Goal: Information Seeking & Learning: Learn about a topic

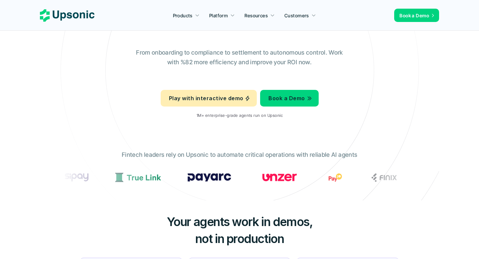
scroll to position [124, 0]
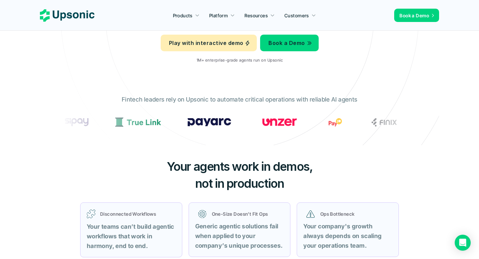
click at [198, 142] on icon at bounding box center [239, 15] width 447 height 447
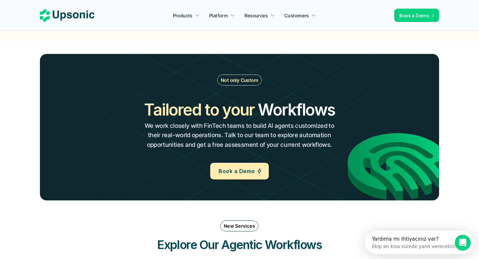
scroll to position [623, 0]
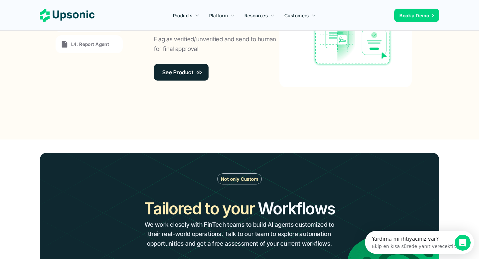
click at [186, 72] on p "See Product" at bounding box center [177, 72] width 31 height 10
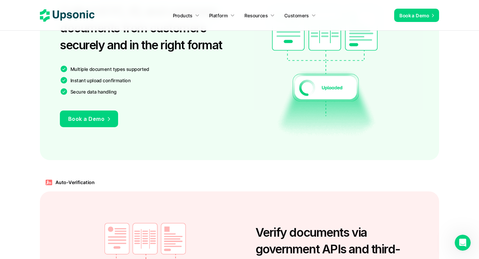
scroll to position [434, 0]
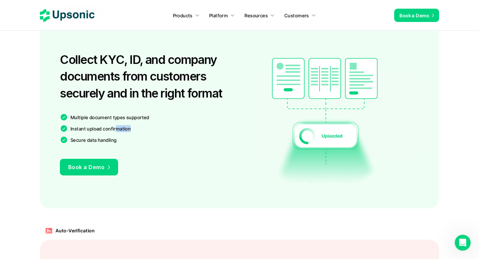
drag, startPoint x: 152, startPoint y: 126, endPoint x: 123, endPoint y: 127, distance: 29.3
click at [116, 127] on div "Instant upload confirmation" at bounding box center [145, 128] width 171 height 8
click at [159, 129] on div "Instant upload confirmation" at bounding box center [145, 128] width 171 height 8
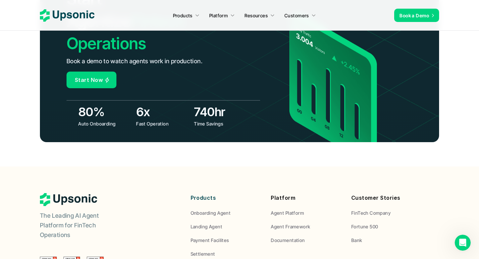
scroll to position [2606, 0]
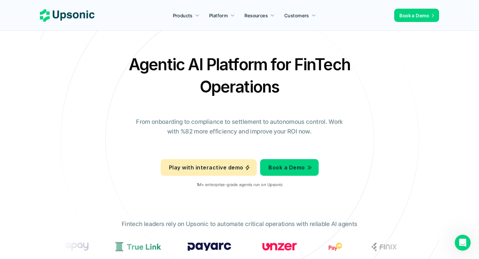
click at [263, 3] on nav "Products Platform Resources Customers Book a Demo" at bounding box center [239, 15] width 479 height 31
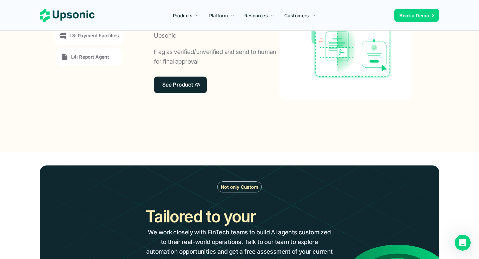
scroll to position [832, 0]
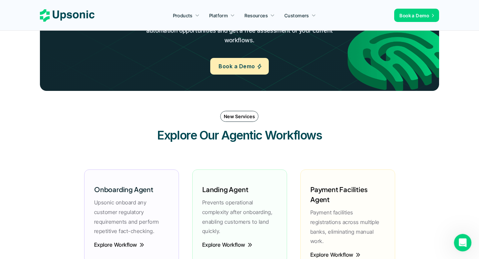
click at [459, 243] on icon "Intercom Messenger uygulamasını aç" at bounding box center [461, 241] width 11 height 11
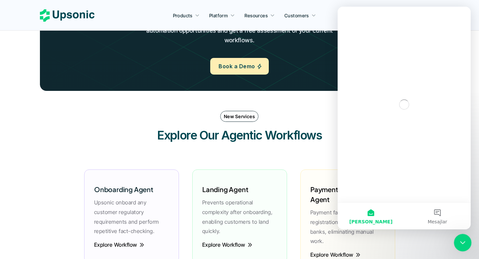
scroll to position [0, 0]
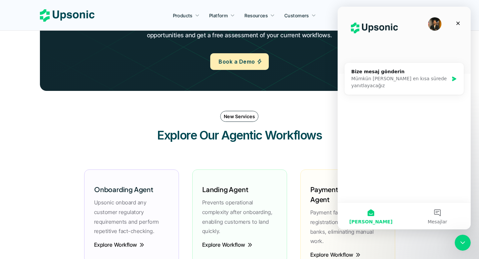
click at [431, 20] on img "Intercom messenger" at bounding box center [434, 23] width 13 height 13
click at [433, 24] on img "Intercom messenger" at bounding box center [434, 23] width 13 height 13
click at [455, 77] on icon "Intercom messenger" at bounding box center [454, 79] width 4 height 5
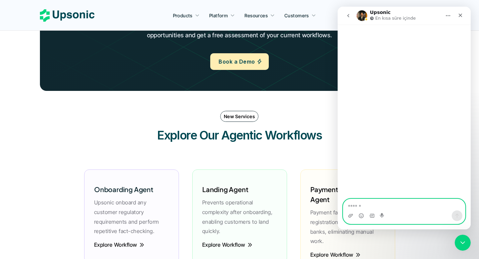
click at [364, 206] on textarea "Mesaj…" at bounding box center [404, 204] width 122 height 11
click at [361, 214] on icon "Emoji seçici" at bounding box center [361, 215] width 5 height 5
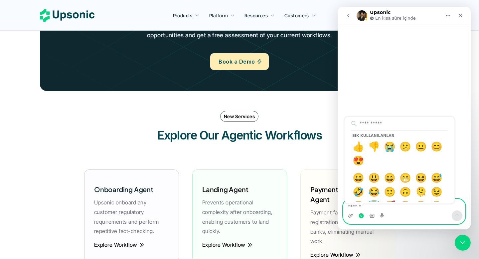
click at [370, 215] on icon "GIF seçici" at bounding box center [372, 216] width 5 height 4
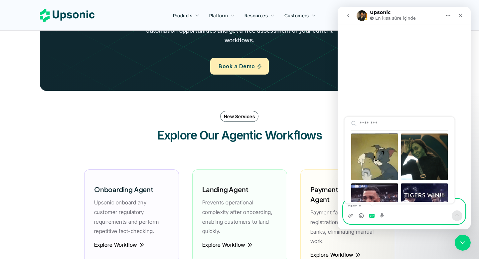
click at [370, 215] on icon "GIF seçici" at bounding box center [371, 216] width 5 height 4
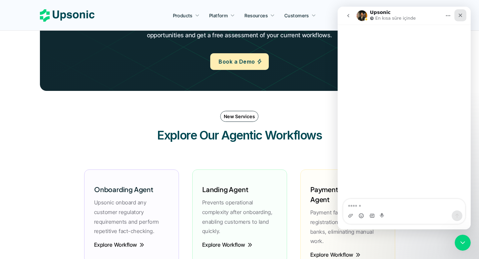
click at [459, 12] on div "Kapat" at bounding box center [460, 15] width 12 height 12
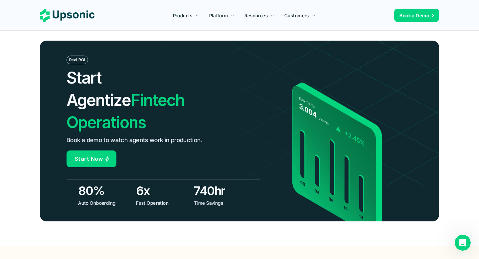
scroll to position [2299, 0]
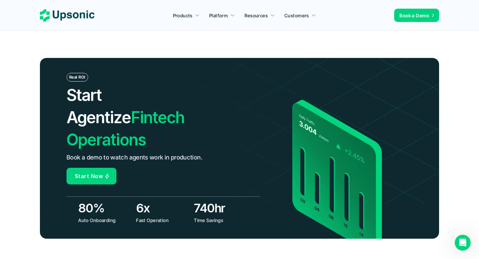
click at [200, 174] on img at bounding box center [378, 118] width 465 height 169
drag, startPoint x: 143, startPoint y: 174, endPoint x: 155, endPoint y: 173, distance: 12.4
click at [154, 173] on div "Real ROI Start Agentize Fintech Operations Book a demo to watch agents work in …" at bounding box center [239, 148] width 399 height 180
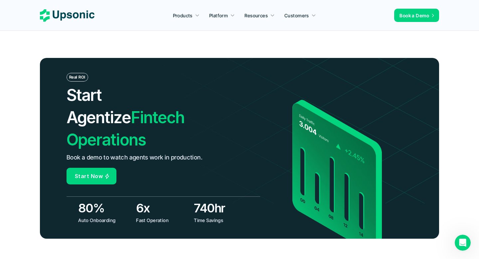
click at [143, 200] on h3 "6x" at bounding box center [163, 208] width 55 height 17
click at [158, 165] on img at bounding box center [378, 118] width 465 height 169
drag, startPoint x: 128, startPoint y: 168, endPoint x: 222, endPoint y: 171, distance: 93.6
click at [222, 171] on div "Real ROI Start Agentize Fintech Operations Book a demo to watch agents work in …" at bounding box center [239, 148] width 399 height 180
click at [222, 171] on img at bounding box center [378, 118] width 465 height 169
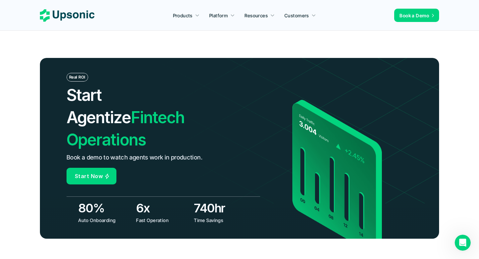
click at [222, 171] on img at bounding box center [378, 118] width 465 height 169
click at [200, 172] on img at bounding box center [378, 118] width 465 height 169
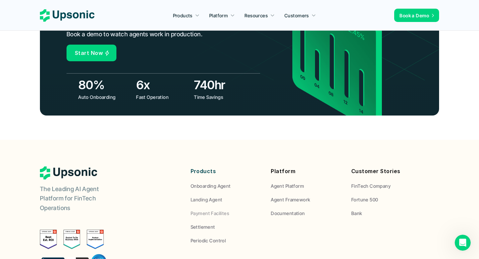
click at [185, 97] on header "Real ROI Start Agentize Fintech Operations Book a demo to watch agents work in …" at bounding box center [239, 25] width 479 height 229
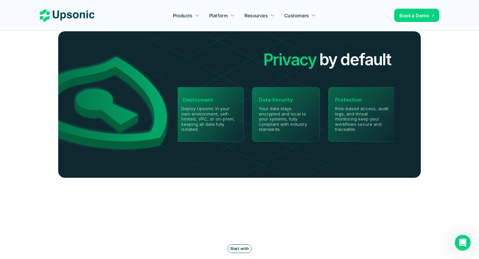
scroll to position [1494, 0]
